Goal: Information Seeking & Learning: Learn about a topic

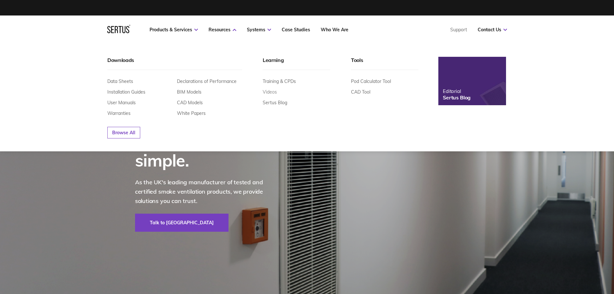
click at [275, 92] on link "Videos" at bounding box center [270, 92] width 14 height 6
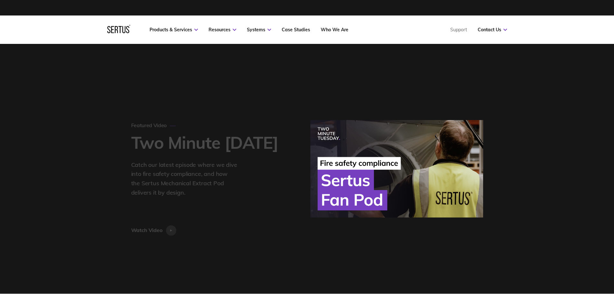
scroll to position [2967, 410]
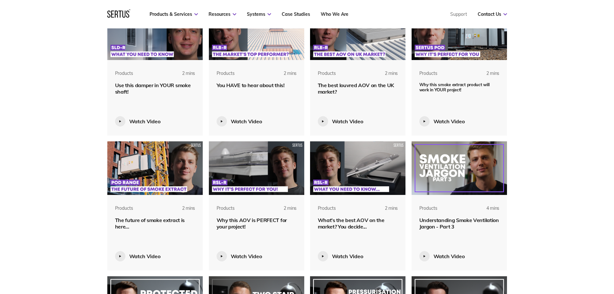
scroll to position [1096, 0]
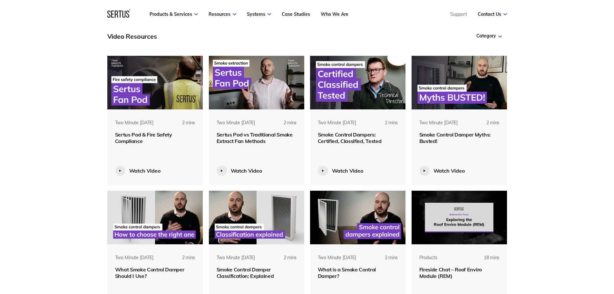
scroll to position [258, 0]
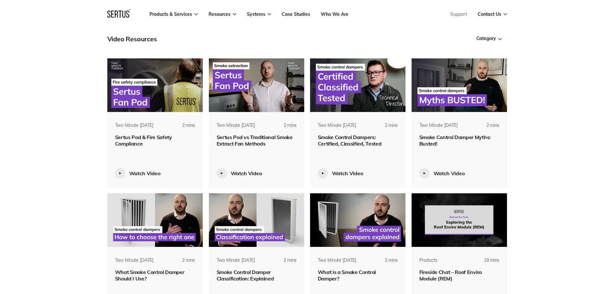
drag, startPoint x: 305, startPoint y: 59, endPoint x: 305, endPoint y: 66, distance: 6.8
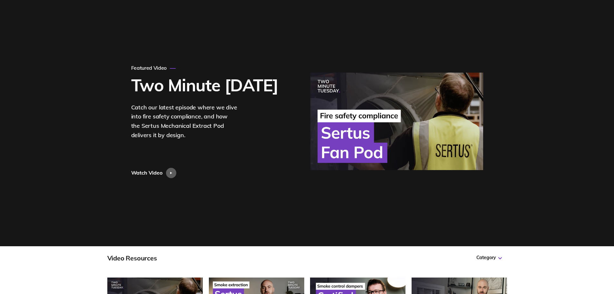
scroll to position [0, 0]
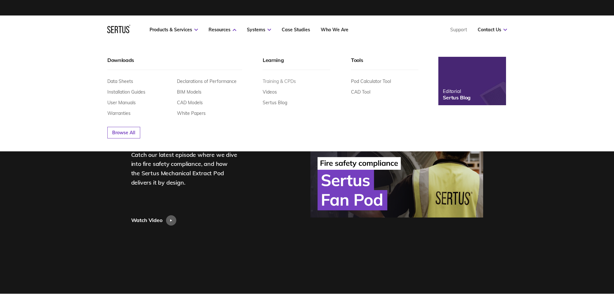
click at [282, 79] on link "Training & CPDs" at bounding box center [279, 81] width 33 height 6
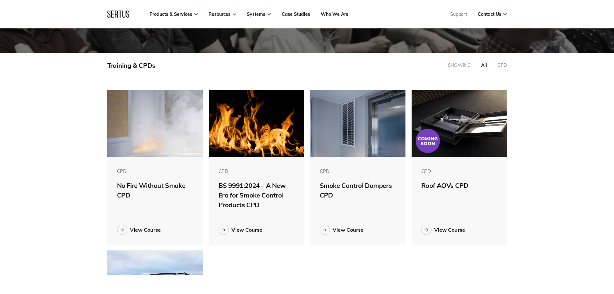
scroll to position [97, 0]
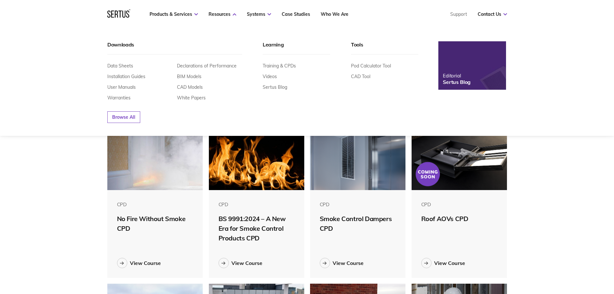
click at [271, 73] on div "Training & CPDs Videos Sertus Blog" at bounding box center [296, 76] width 67 height 27
click at [270, 75] on link "Videos" at bounding box center [270, 76] width 14 height 6
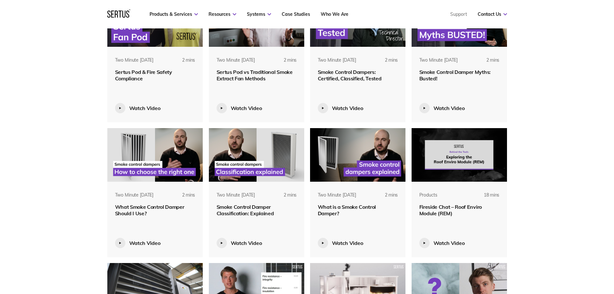
scroll to position [258, 0]
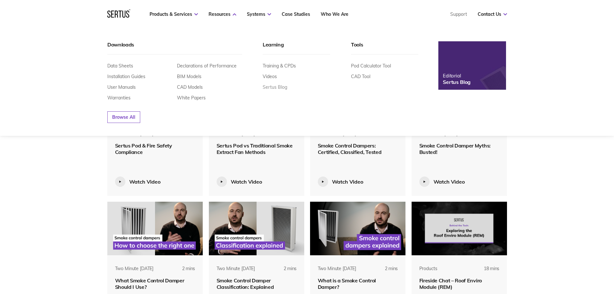
click at [275, 87] on link "Sertus Blog" at bounding box center [275, 87] width 24 height 6
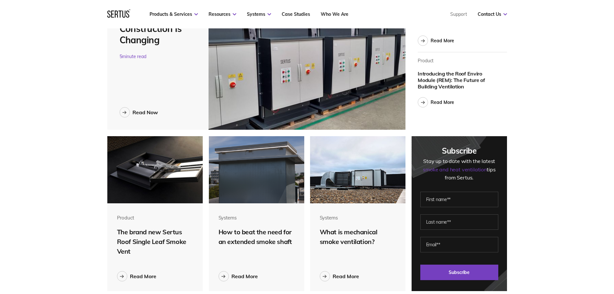
scroll to position [129, 0]
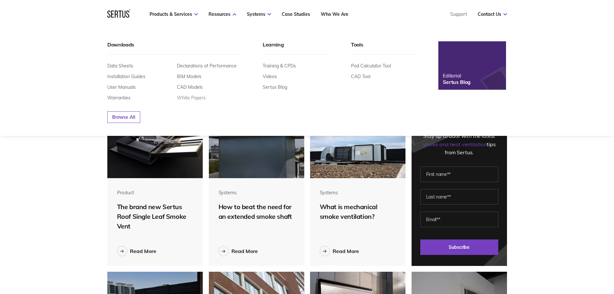
click at [195, 99] on link "White Papers" at bounding box center [191, 98] width 29 height 6
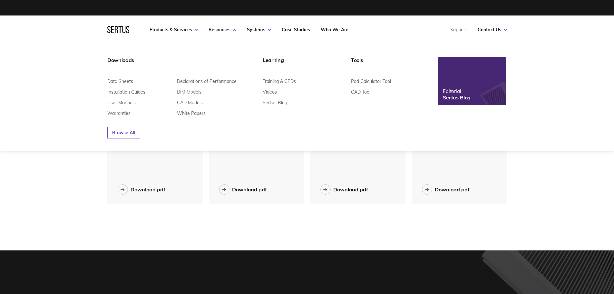
click at [192, 92] on link "BIM Models" at bounding box center [189, 92] width 24 height 6
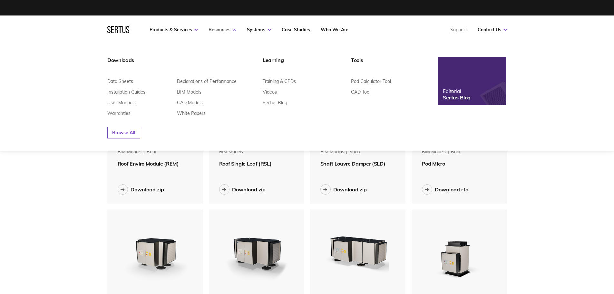
click at [225, 28] on link "Resources" at bounding box center [222, 30] width 28 height 6
click at [366, 82] on link "Pod Calculator Tool" at bounding box center [371, 81] width 40 height 6
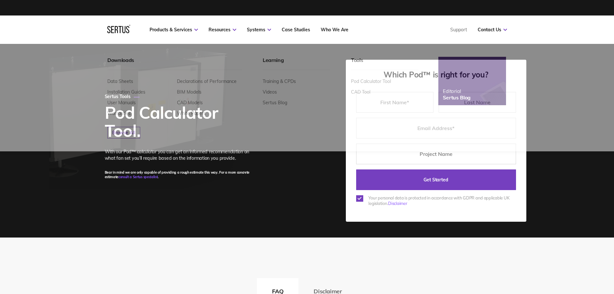
click at [249, 10] on div at bounding box center [307, 7] width 400 height 15
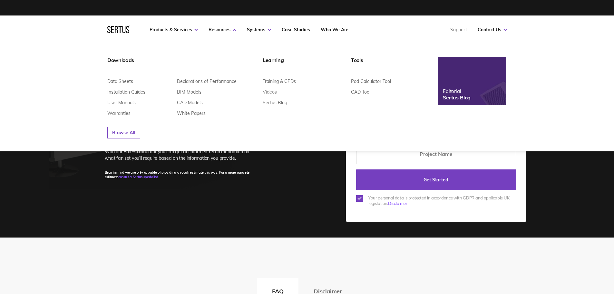
click at [273, 91] on link "Videos" at bounding box center [270, 92] width 14 height 6
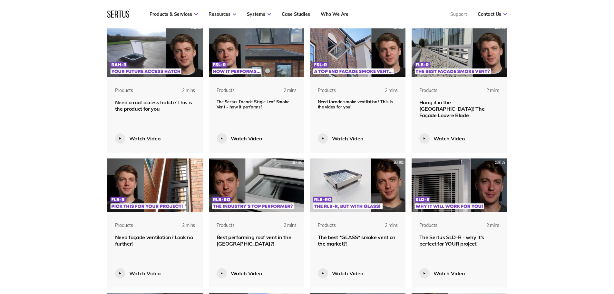
scroll to position [773, 0]
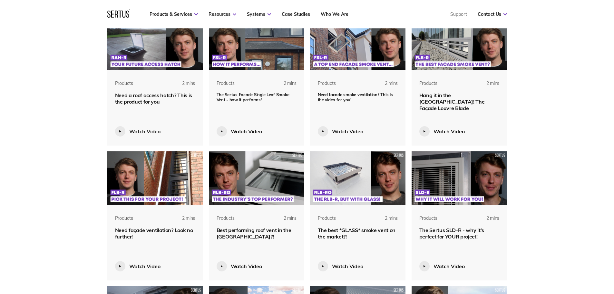
scroll to position [644, 0]
